Goal: Task Accomplishment & Management: Use online tool/utility

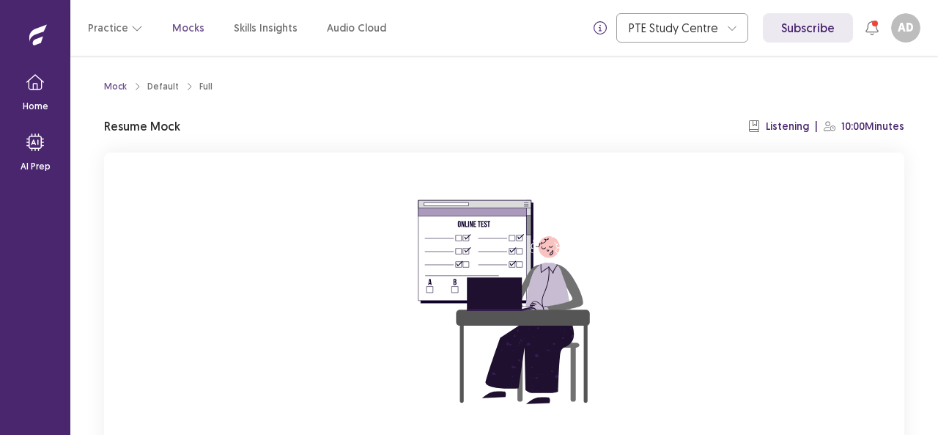
click at [833, 202] on div "You already have an ongoing mock! You can either resume that or click reset to …" at bounding box center [504, 347] width 800 height 391
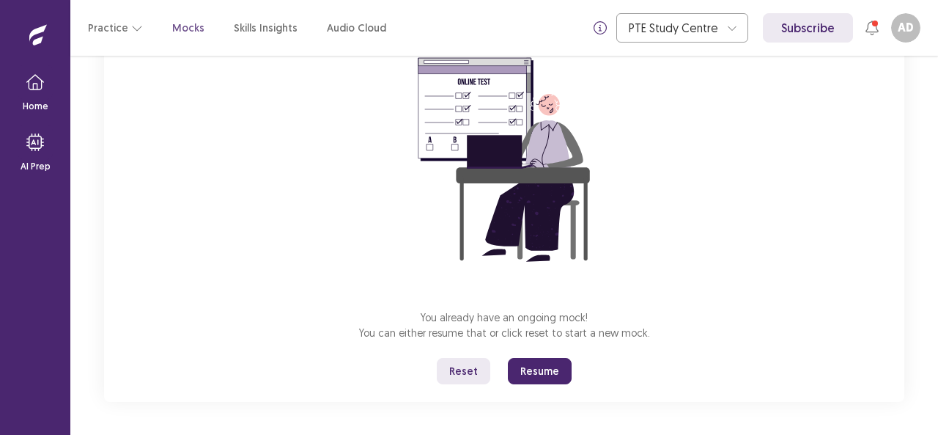
scroll to position [144, 0]
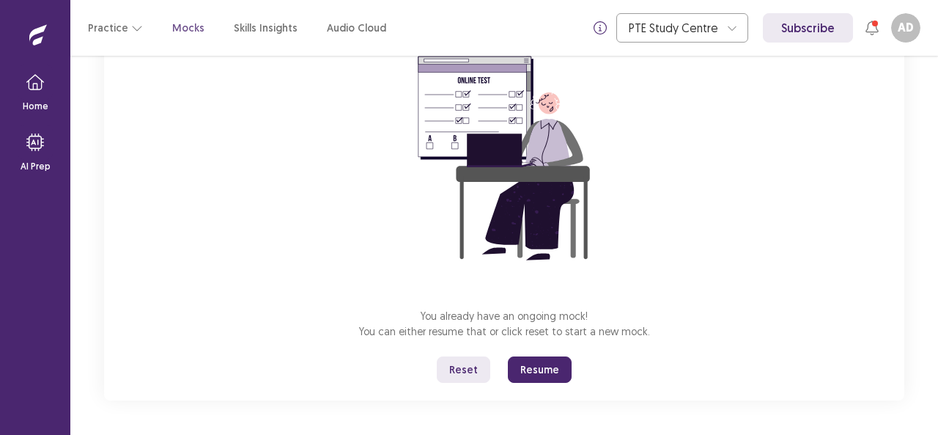
click at [544, 375] on button "Resume" at bounding box center [540, 369] width 64 height 26
click at [544, 370] on button "Resume" at bounding box center [540, 369] width 64 height 26
click at [690, 361] on div "You already have an ongoing mock! You can either resume that or click reset to …" at bounding box center [504, 204] width 800 height 391
click at [764, 294] on div "You already have an ongoing mock! You can either resume that or click reset to …" at bounding box center [504, 204] width 800 height 391
click at [520, 360] on button "Resume" at bounding box center [540, 369] width 64 height 26
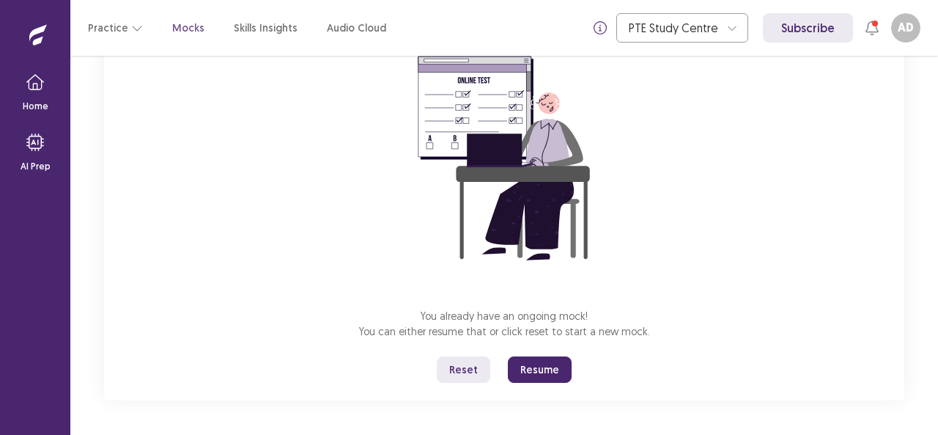
click at [630, 320] on p "You already have an ongoing mock! You can either resume that or click reset to …" at bounding box center [504, 323] width 291 height 31
click at [542, 368] on button "Resume" at bounding box center [540, 369] width 64 height 26
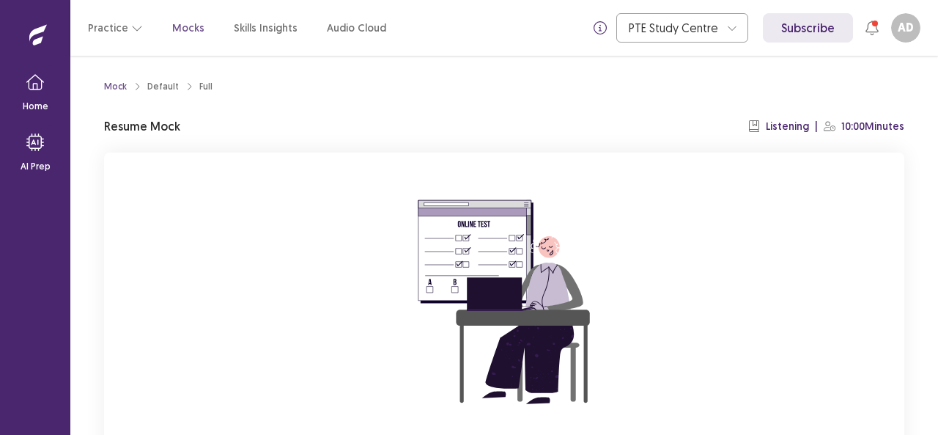
click at [698, 173] on div "You already have an ongoing mock! You can either resume that or click reset to …" at bounding box center [504, 347] width 800 height 391
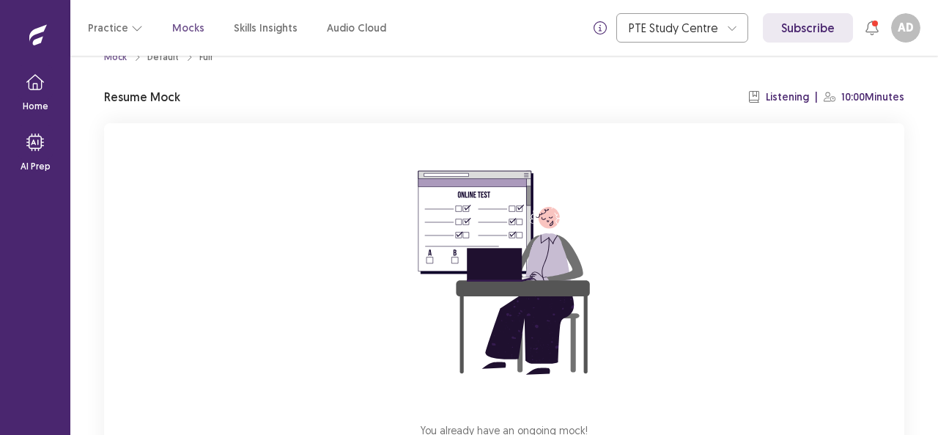
scroll to position [144, 0]
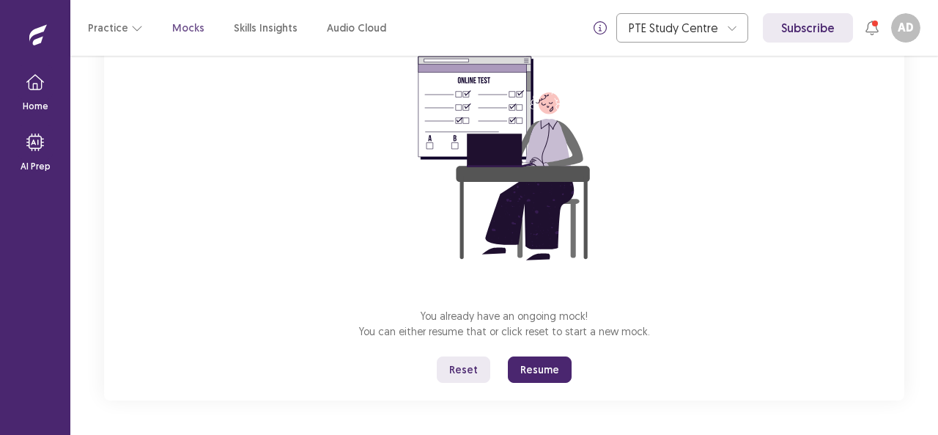
click at [551, 369] on button "Resume" at bounding box center [540, 369] width 64 height 26
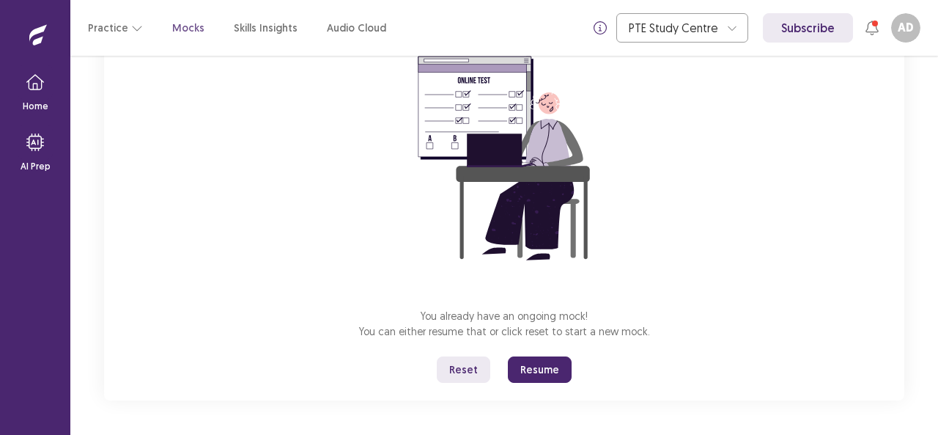
click at [551, 369] on button "Resume" at bounding box center [540, 369] width 64 height 26
click at [700, 289] on div "You already have an ongoing mock! You can either resume that or click reset to …" at bounding box center [504, 204] width 800 height 391
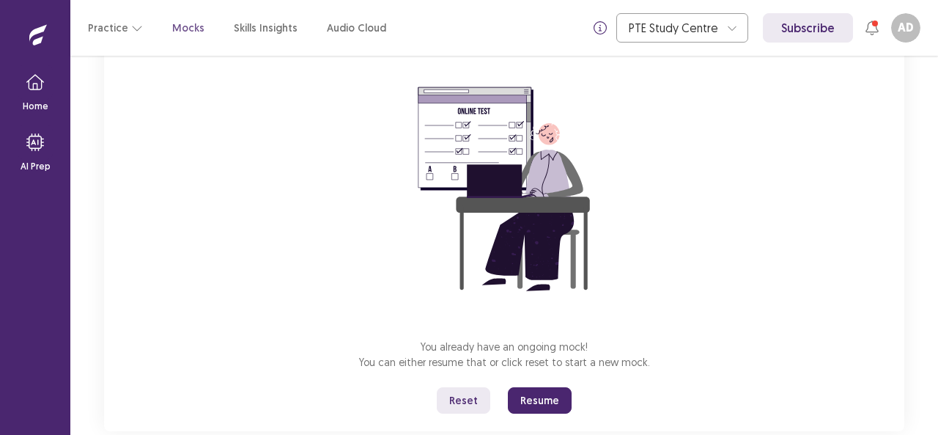
scroll to position [85, 0]
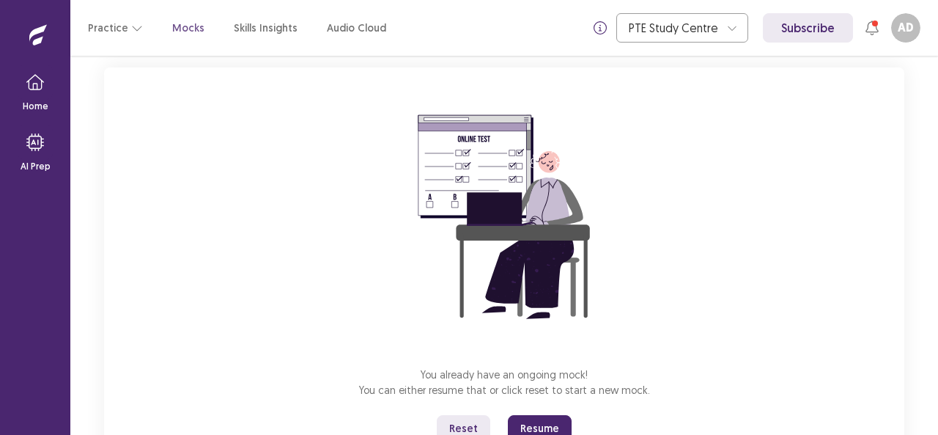
click at [532, 412] on div "You already have an ongoing mock! You can either resume that or click reset to …" at bounding box center [504, 262] width 800 height 391
click at [532, 433] on button "Resume" at bounding box center [540, 428] width 64 height 26
click at [726, 304] on div "You already have an ongoing mock! You can either resume that or click reset to …" at bounding box center [504, 262] width 800 height 391
click at [552, 416] on button "Resume" at bounding box center [540, 428] width 64 height 26
click at [665, 287] on div "You already have an ongoing mock! You can either resume that or click reset to …" at bounding box center [504, 262] width 800 height 391
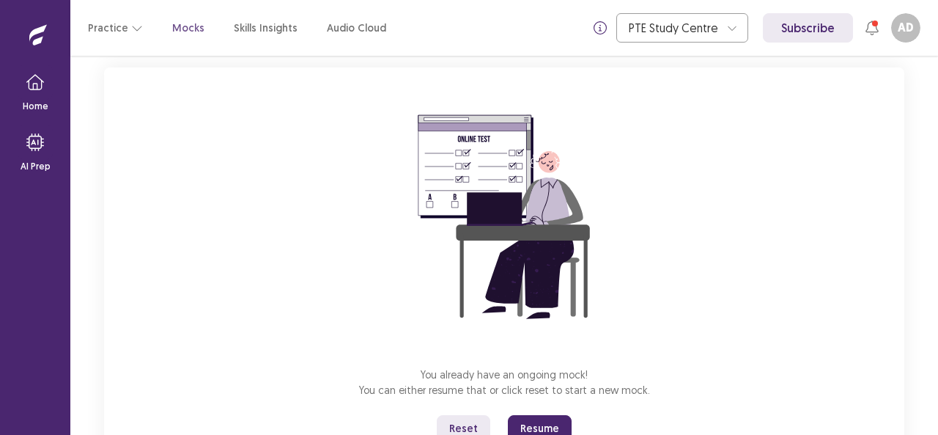
click at [540, 419] on button "Resume" at bounding box center [540, 428] width 64 height 26
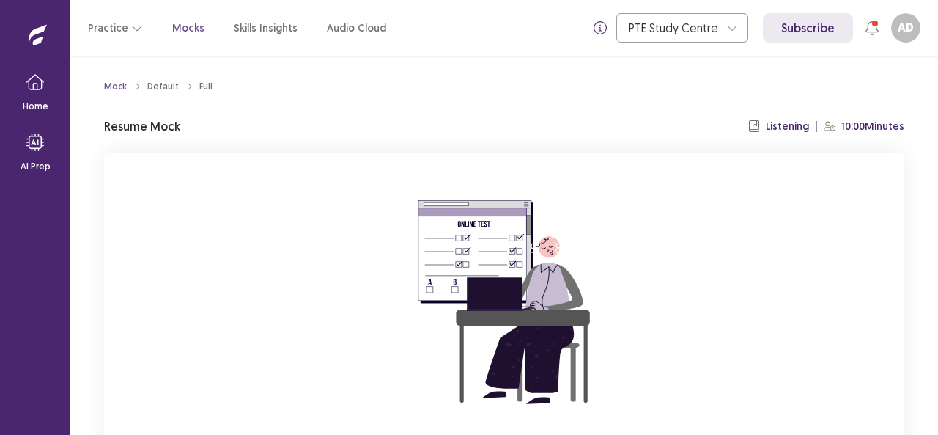
click at [808, 246] on div "You already have an ongoing mock! You can either resume that or click reset to …" at bounding box center [504, 347] width 800 height 391
click at [510, 171] on img at bounding box center [504, 302] width 264 height 264
click at [160, 127] on p "Resume Mock" at bounding box center [142, 126] width 76 height 18
click at [199, 86] on div "Full" at bounding box center [205, 86] width 13 height 13
click at [119, 85] on div "Mock" at bounding box center [115, 86] width 23 height 13
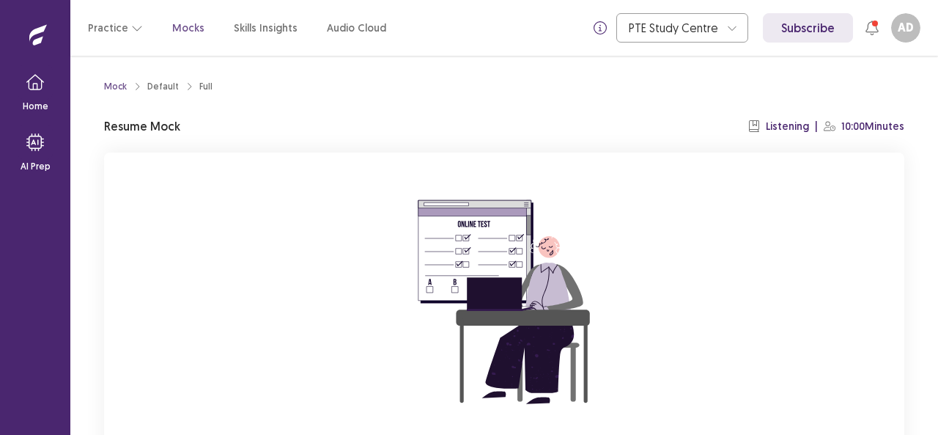
click at [671, 323] on div "You already have an ongoing mock! You can either resume that or click reset to …" at bounding box center [504, 347] width 800 height 391
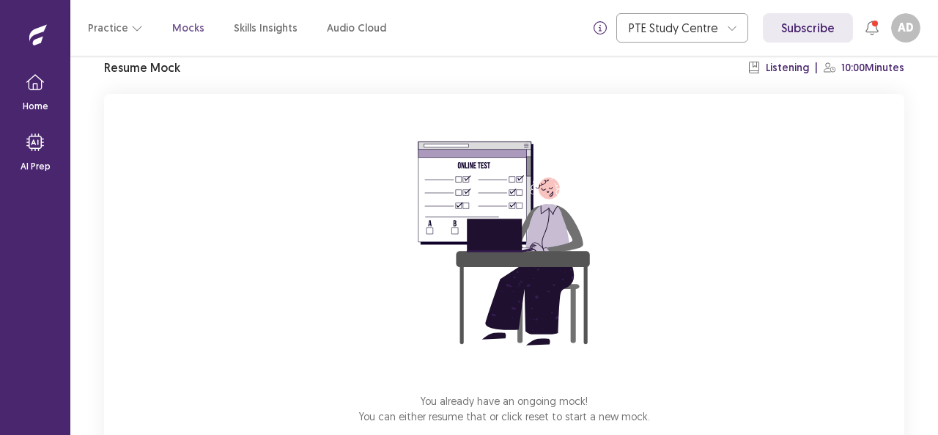
scroll to position [144, 0]
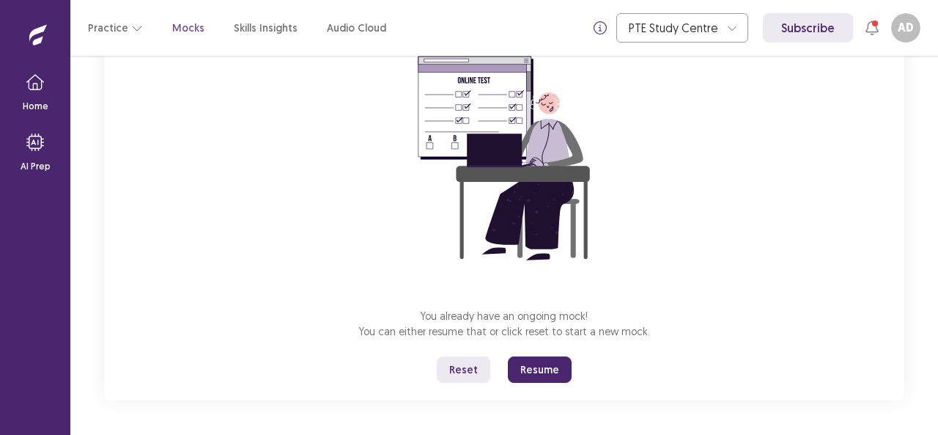
click at [547, 366] on button "Resume" at bounding box center [540, 369] width 64 height 26
click at [0, 237] on div "Home AI Prep" at bounding box center [35, 217] width 70 height 435
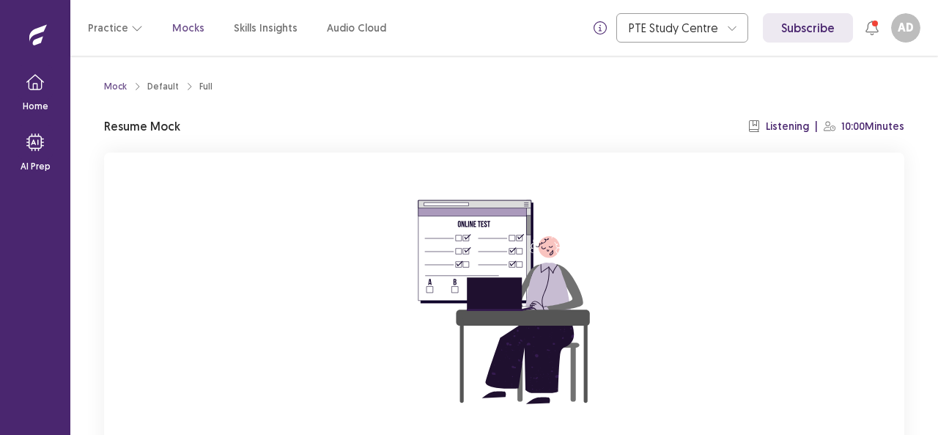
click at [916, 246] on div "Mock Default Full Resume Mock Listening | 10:00 Minutes You already have an ong…" at bounding box center [503, 317] width 835 height 523
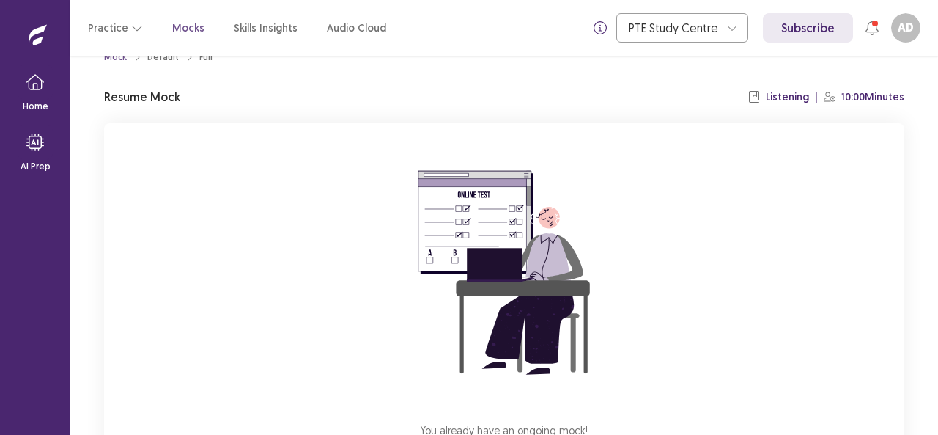
scroll to position [144, 0]
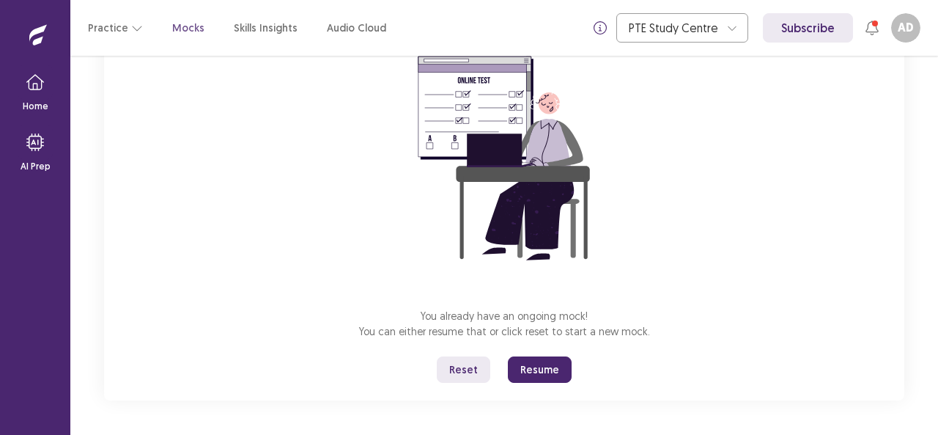
click at [531, 362] on button "Resume" at bounding box center [540, 369] width 64 height 26
